Goal: Task Accomplishment & Management: Use online tool/utility

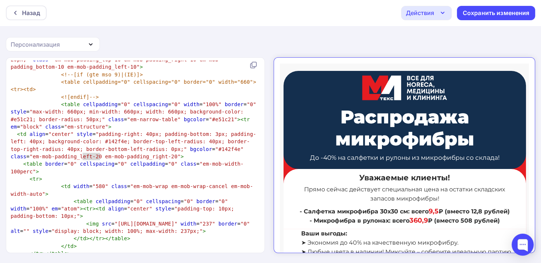
click at [429, 15] on div "Действия" at bounding box center [420, 12] width 28 height 9
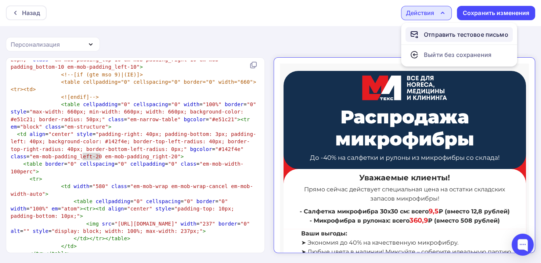
click at [437, 32] on div "Отправить тестовое письмо" at bounding box center [466, 34] width 84 height 9
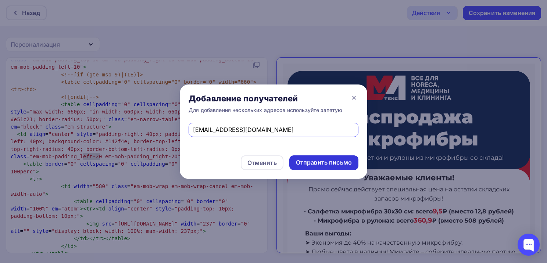
type input "[EMAIL_ADDRESS][DOMAIN_NAME]"
click at [334, 163] on div "Отправить письмо" at bounding box center [324, 162] width 56 height 8
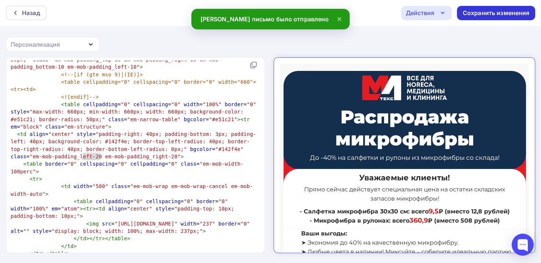
click at [488, 14] on div "Сохранить изменения" at bounding box center [496, 13] width 67 height 8
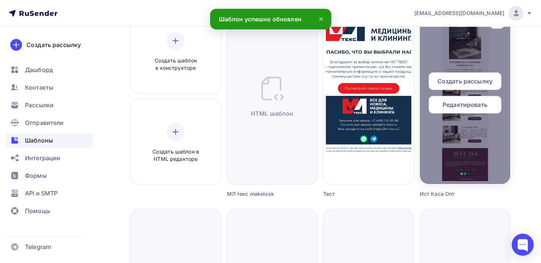
scroll to position [110, 0]
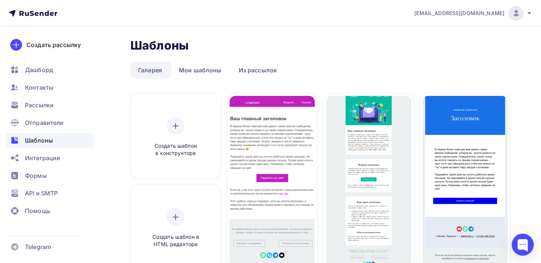
click at [53, 134] on div "Шаблоны" at bounding box center [49, 140] width 87 height 15
click at [55, 129] on div "Отправители" at bounding box center [49, 122] width 87 height 15
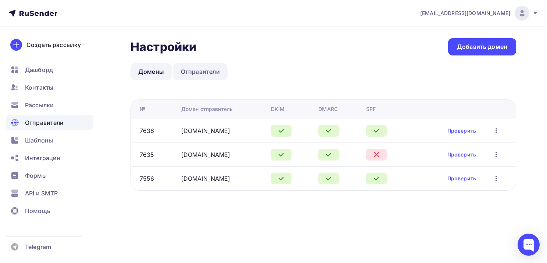
click at [209, 80] on link "Отправители" at bounding box center [200, 71] width 55 height 17
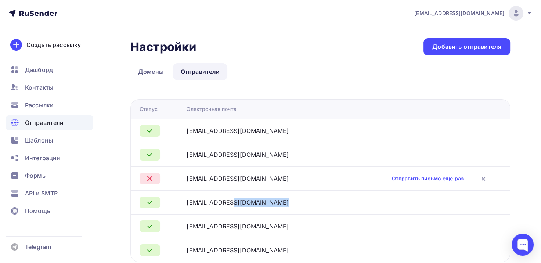
drag, startPoint x: 253, startPoint y: 199, endPoint x: 188, endPoint y: 201, distance: 64.7
click at [188, 201] on td "[EMAIL_ADDRESS][DOMAIN_NAME]" at bounding box center [263, 202] width 158 height 24
copy div "[EMAIL_ADDRESS][DOMAIN_NAME]"
click at [65, 147] on div "Шаблоны" at bounding box center [49, 140] width 87 height 15
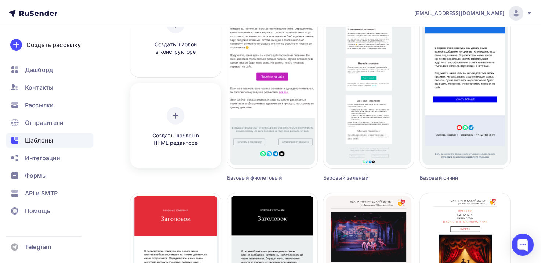
scroll to position [110, 0]
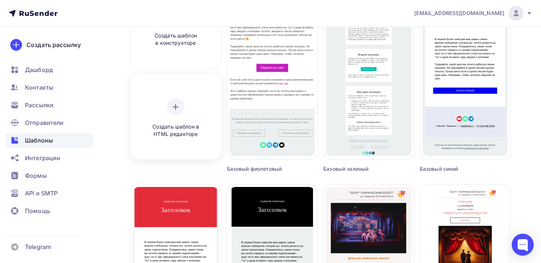
click at [165, 115] on div "Создать шаблон в HTML редакторе" at bounding box center [176, 118] width 70 height 40
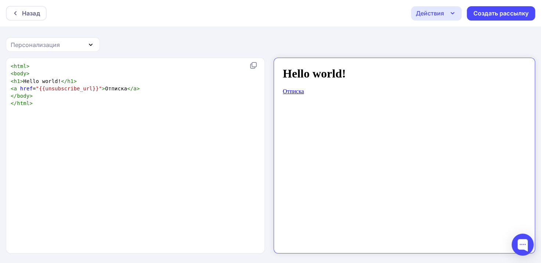
scroll to position [3, 0]
type textarea "<html> <body> <h1>Hello world!</h1> <a href="{{unsubscribe_url}}">Отписка</a> <…"
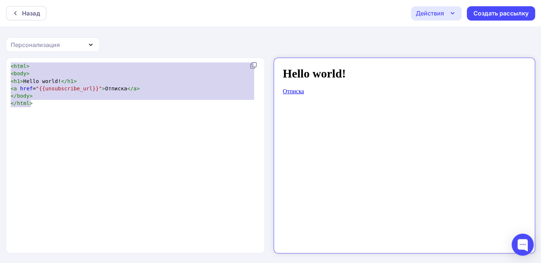
drag, startPoint x: 38, startPoint y: 98, endPoint x: -18, endPoint y: 55, distance: 70.9
click at [0, 55] on html "Назад Действия Отправить тестовое письмо Сохранить в Мои шаблоны Выйти без сохр…" at bounding box center [270, 131] width 541 height 263
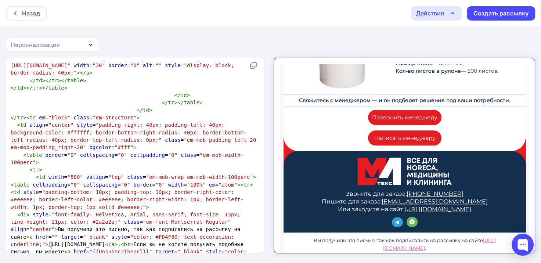
scroll to position [623, 0]
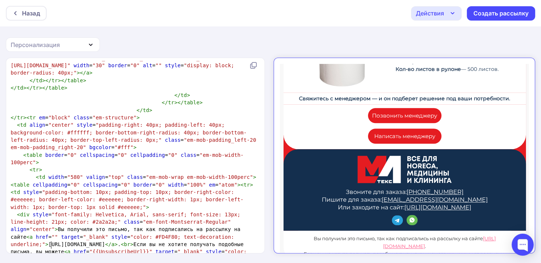
click at [449, 12] on icon "button" at bounding box center [452, 13] width 9 height 9
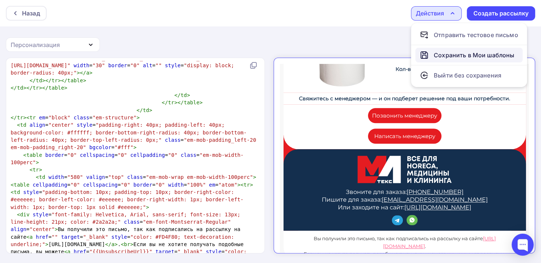
click at [468, 53] on div "Сохранить в Мои шаблоны" at bounding box center [474, 55] width 80 height 9
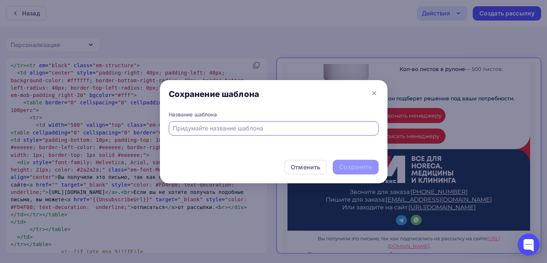
click at [270, 129] on input "text" at bounding box center [273, 128] width 201 height 9
type input "Т"
type input "МЛ текс makelosk"
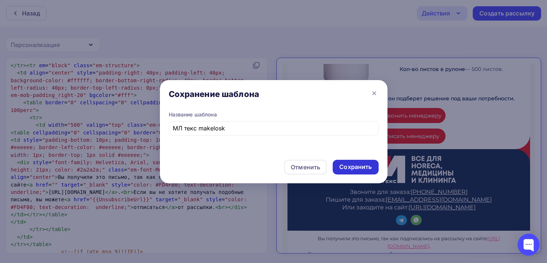
click at [351, 165] on div "Сохранить" at bounding box center [355, 167] width 32 height 8
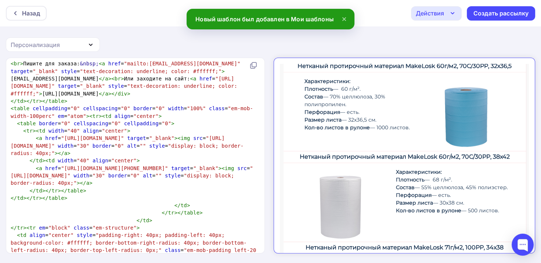
scroll to position [145, 0]
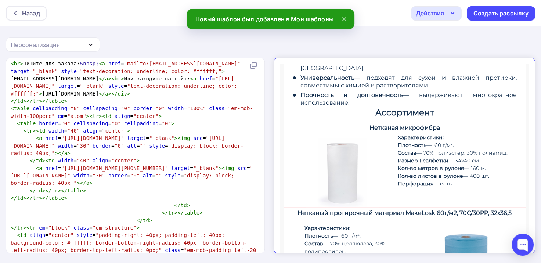
click at [457, 14] on icon "button" at bounding box center [452, 13] width 9 height 9
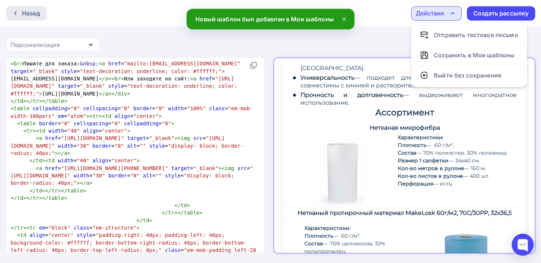
click at [33, 14] on div "Назад" at bounding box center [31, 13] width 18 height 9
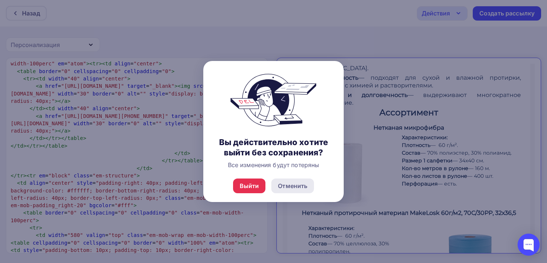
click at [307, 189] on div "Отменить" at bounding box center [292, 186] width 43 height 15
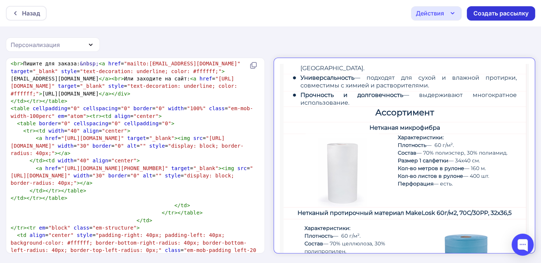
click at [507, 10] on div "Создать рассылку" at bounding box center [500, 13] width 55 height 8
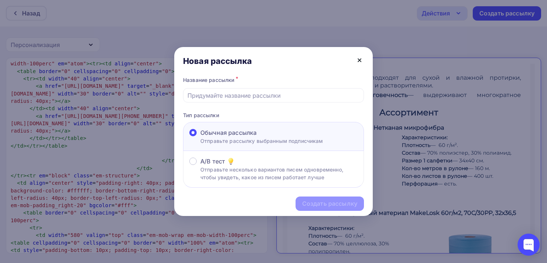
click at [356, 62] on icon at bounding box center [359, 60] width 9 height 9
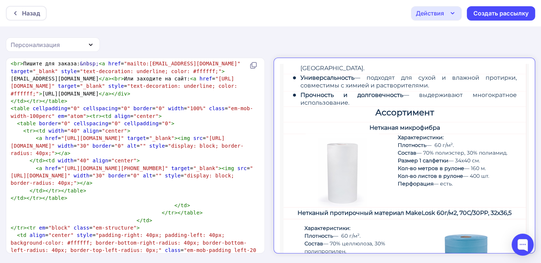
click at [440, 15] on div "Действия" at bounding box center [430, 13] width 28 height 9
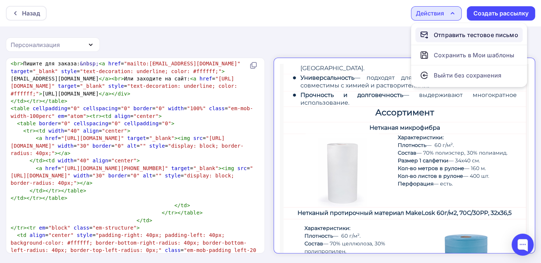
click at [447, 35] on div "Отправить тестовое письмо" at bounding box center [476, 34] width 84 height 9
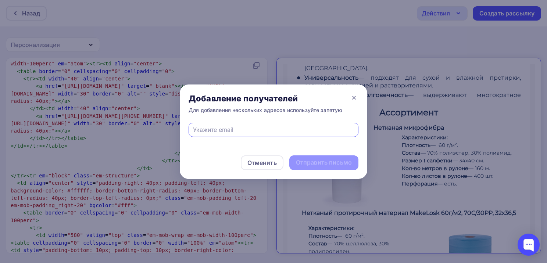
click at [300, 132] on input "text" at bounding box center [273, 129] width 161 height 9
type input "schunina1997@mail.ru"
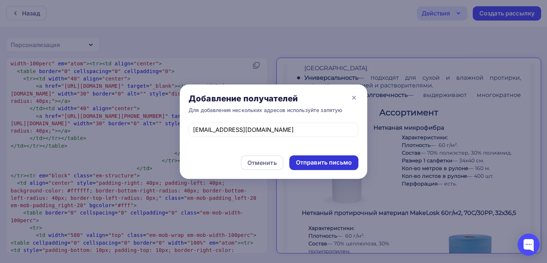
click at [314, 167] on div "Отправить письмо" at bounding box center [323, 162] width 69 height 15
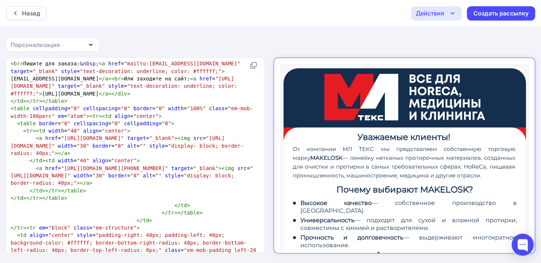
scroll to position [0, 0]
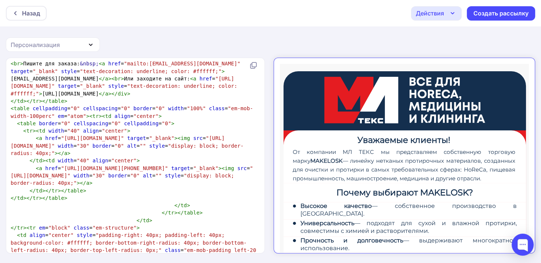
click at [457, 12] on icon "button" at bounding box center [452, 13] width 9 height 9
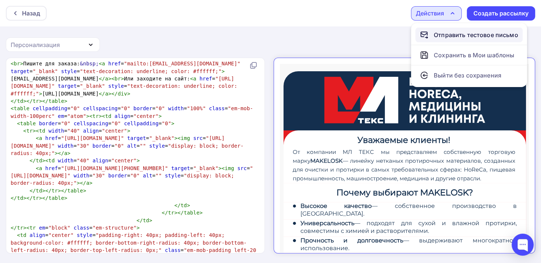
click at [464, 36] on div "Отправить тестовое письмо" at bounding box center [476, 34] width 84 height 9
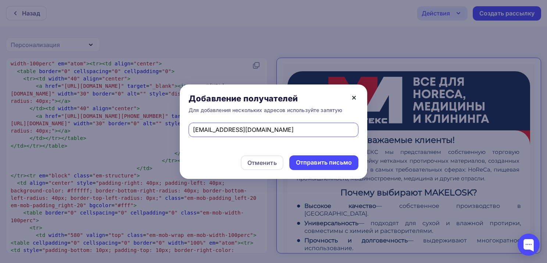
click at [354, 94] on icon at bounding box center [353, 97] width 9 height 9
